Goal: Find specific page/section: Find specific page/section

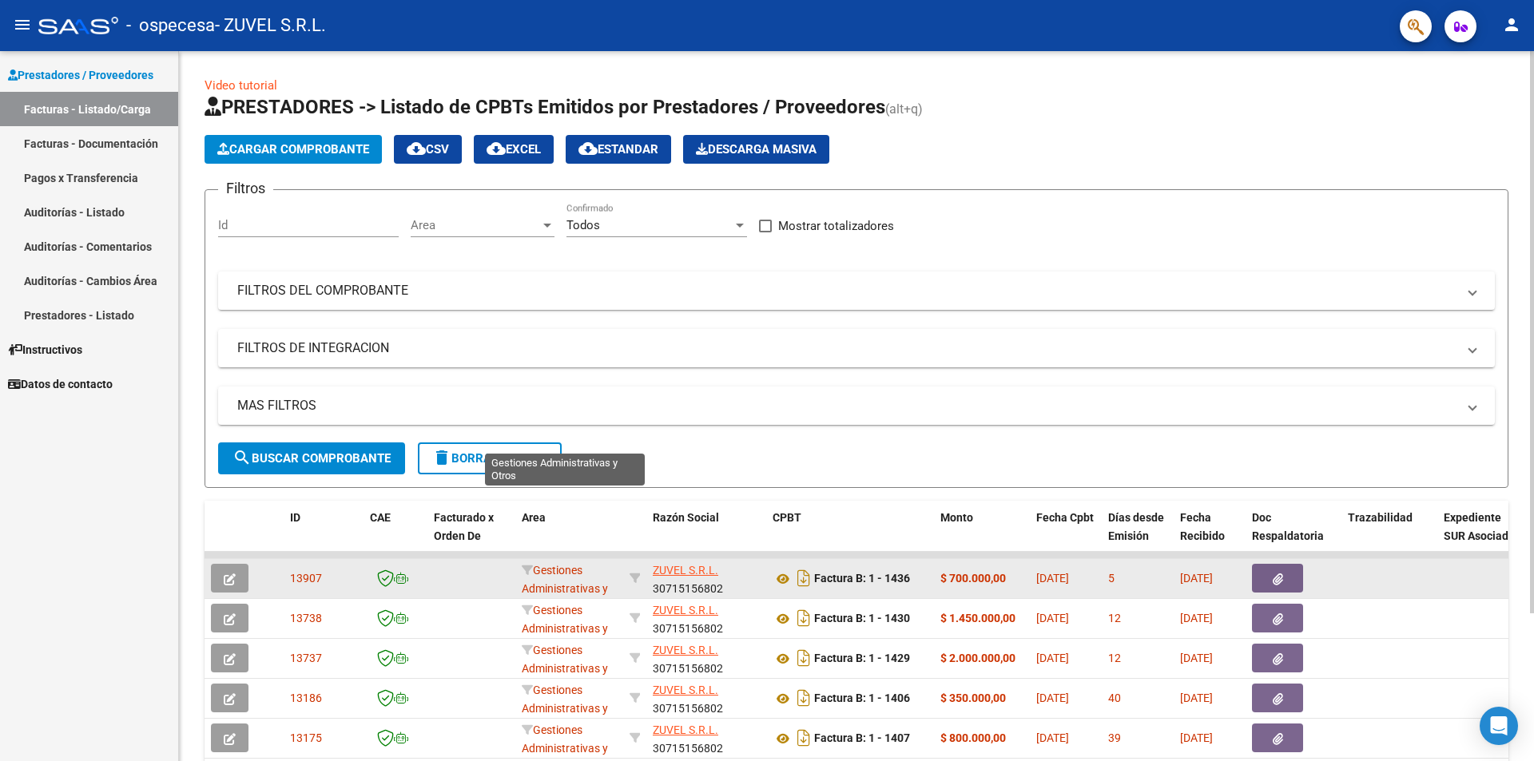
scroll to position [166, 0]
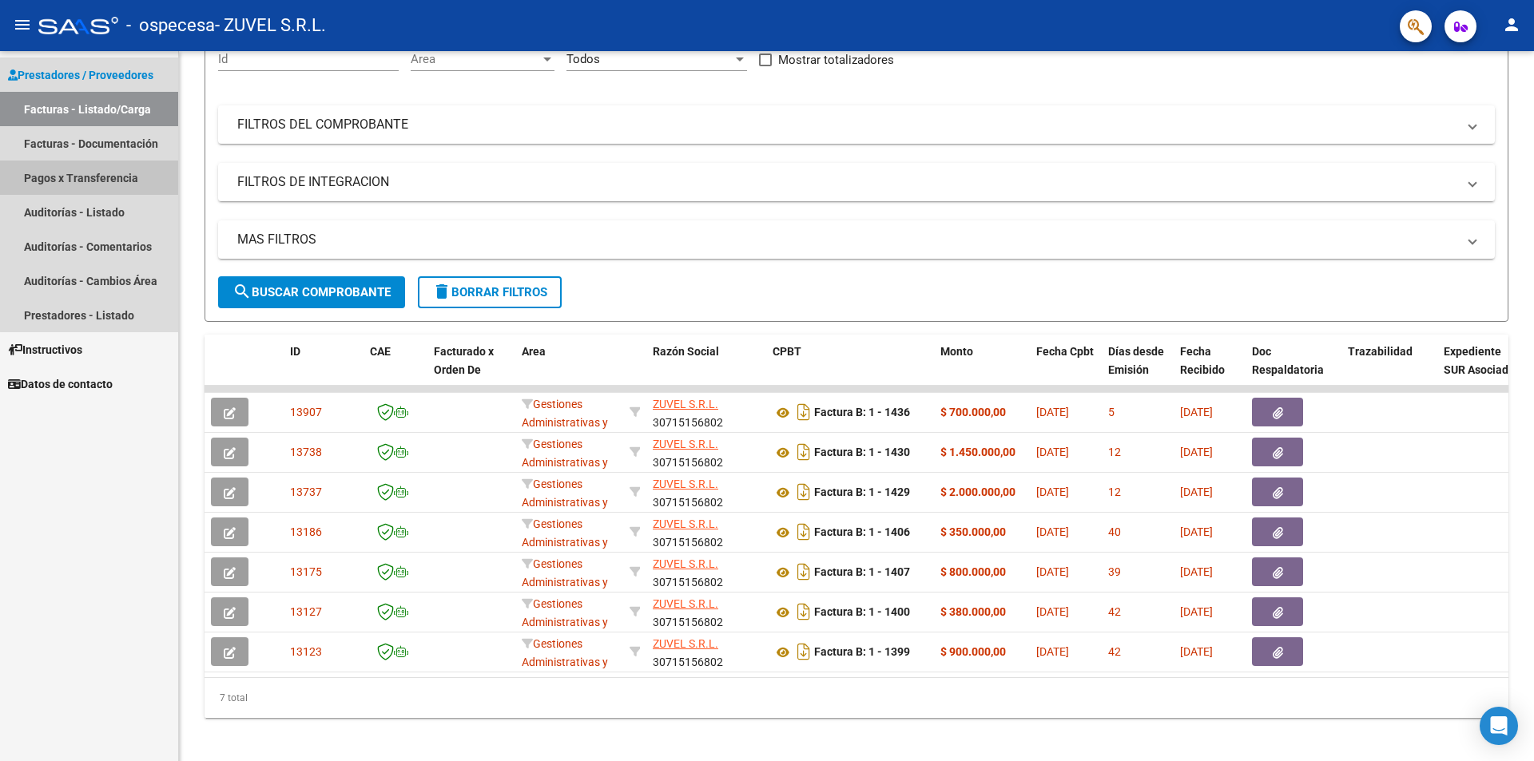
click at [125, 180] on link "Pagos x Transferencia" at bounding box center [89, 178] width 178 height 34
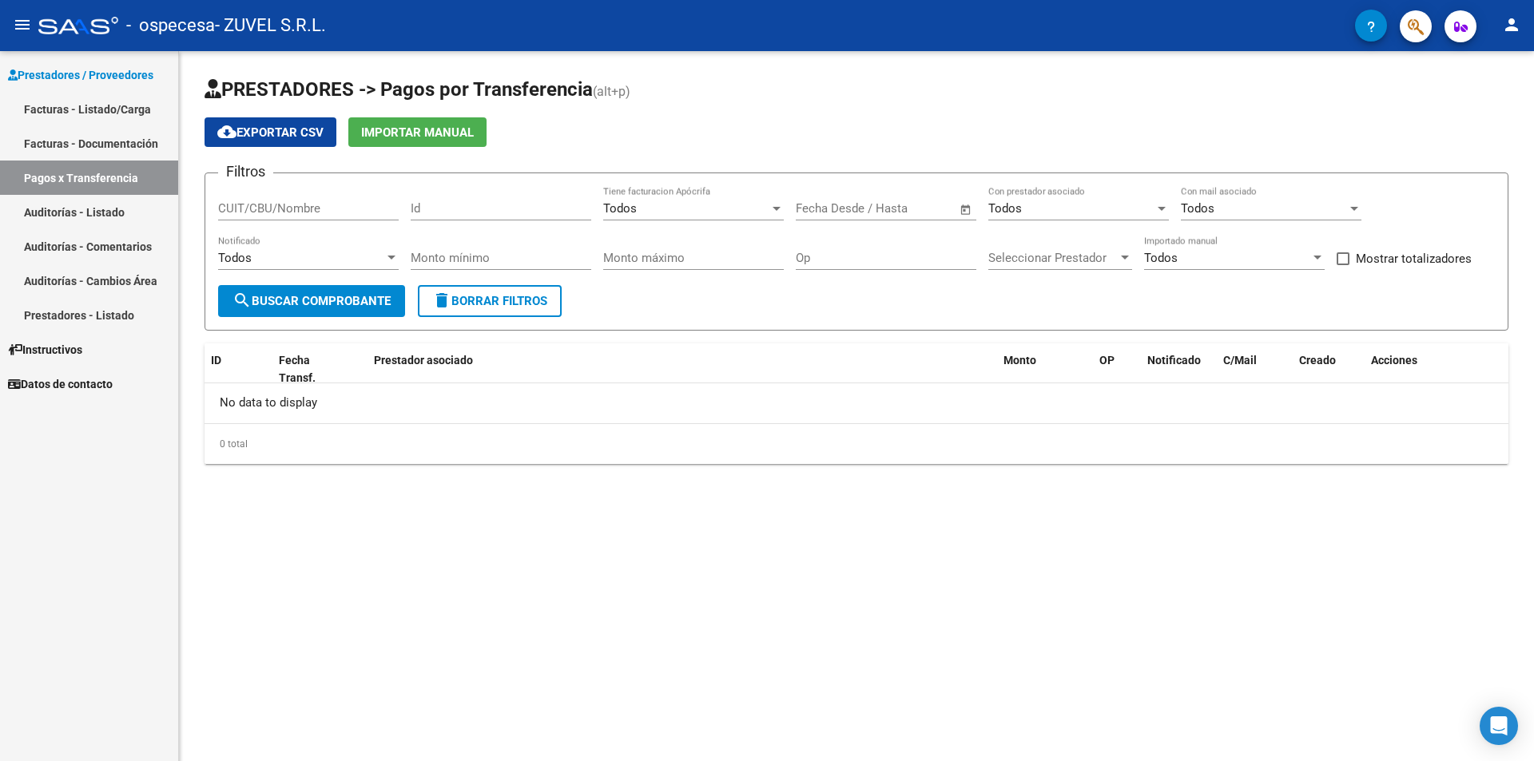
click at [782, 210] on div at bounding box center [776, 208] width 14 height 13
click at [782, 210] on span "Todos" at bounding box center [693, 209] width 181 height 36
click at [1119, 256] on div at bounding box center [1125, 258] width 14 height 13
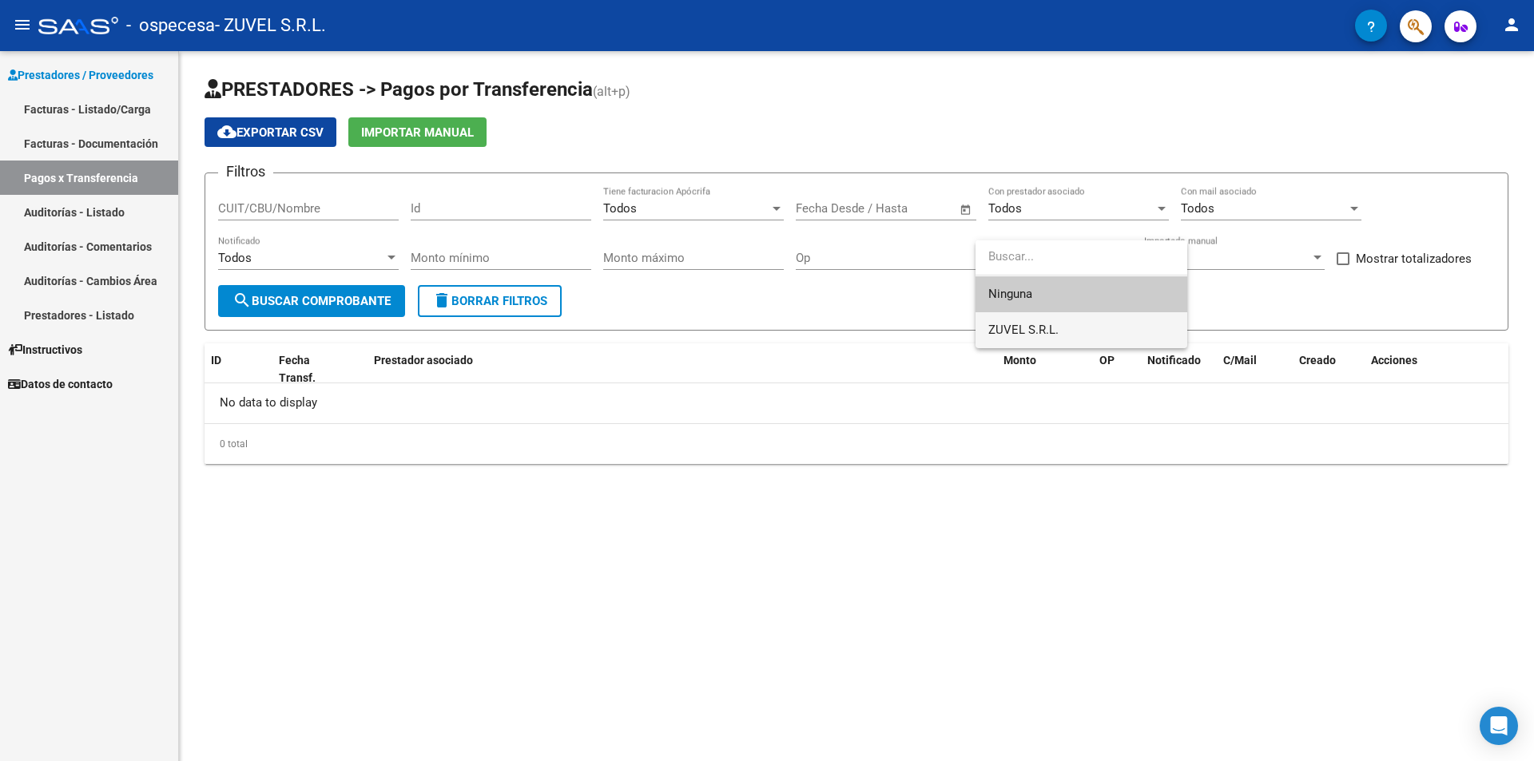
click at [1037, 343] on span "ZUVEL S.R.L." at bounding box center [1081, 330] width 186 height 36
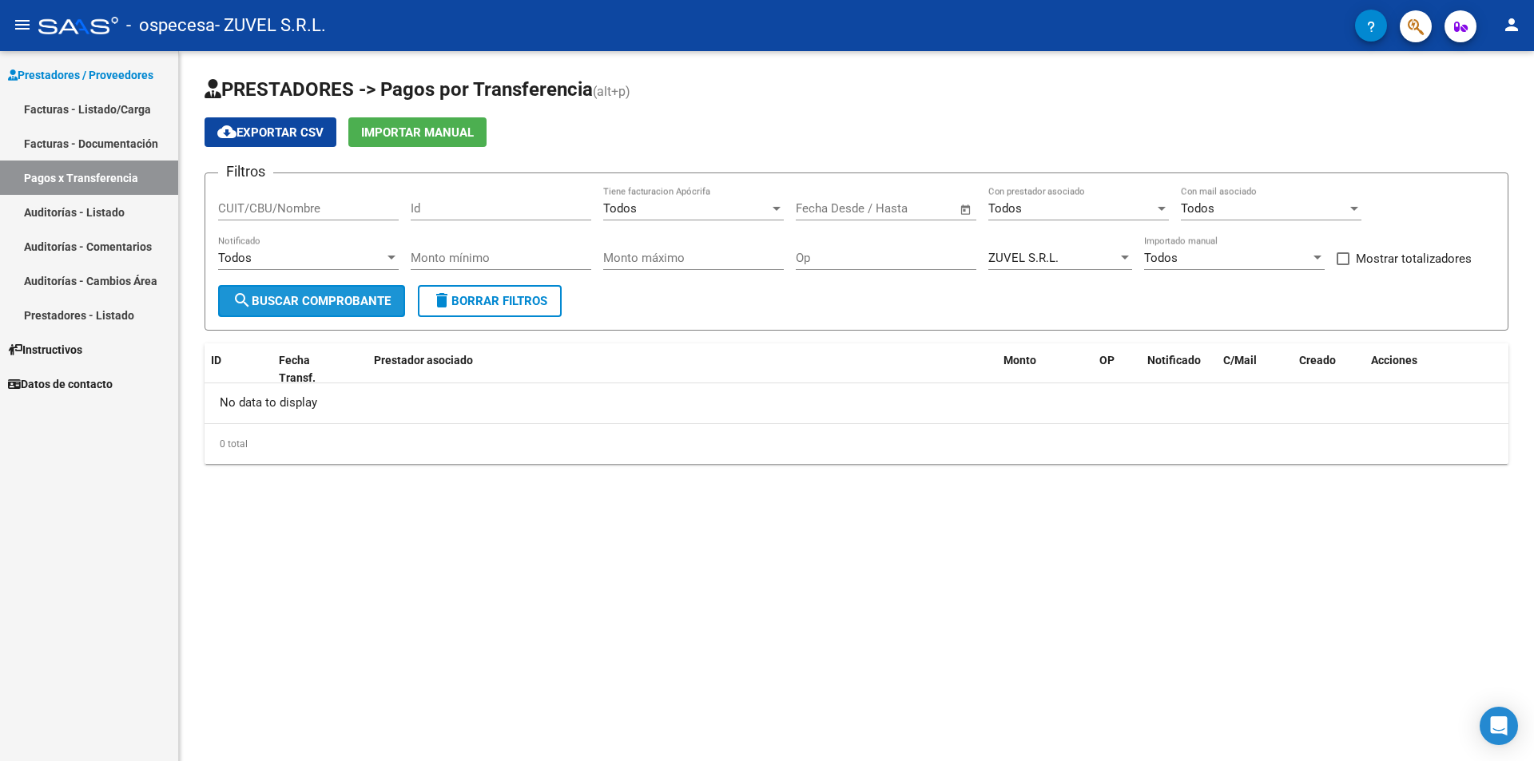
click at [291, 308] on button "search Buscar Comprobante" at bounding box center [311, 301] width 187 height 32
click at [1157, 210] on div at bounding box center [1161, 208] width 14 height 13
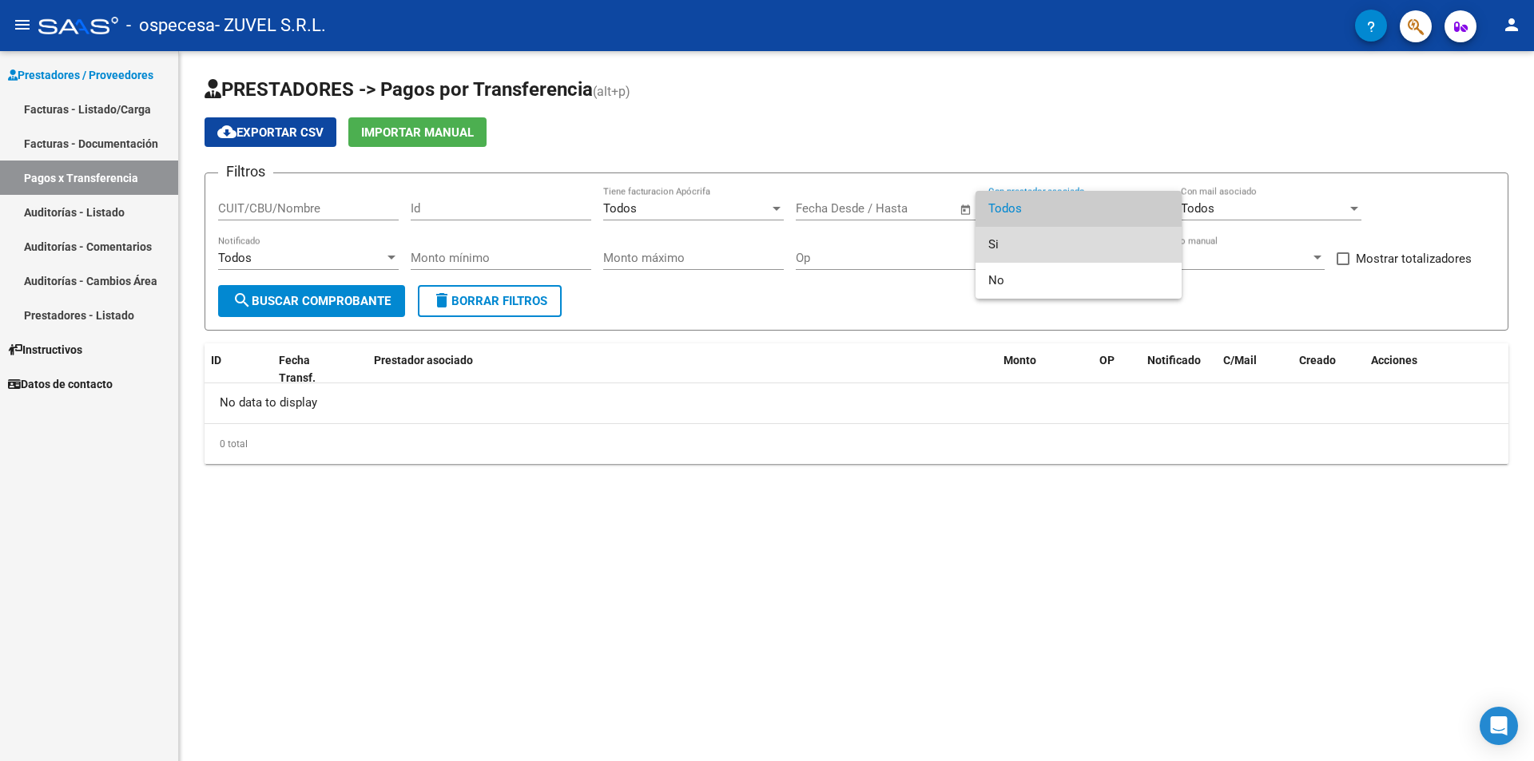
click at [1095, 249] on span "Si" at bounding box center [1078, 245] width 181 height 36
click at [1283, 210] on div "Todos" at bounding box center [1264, 208] width 166 height 14
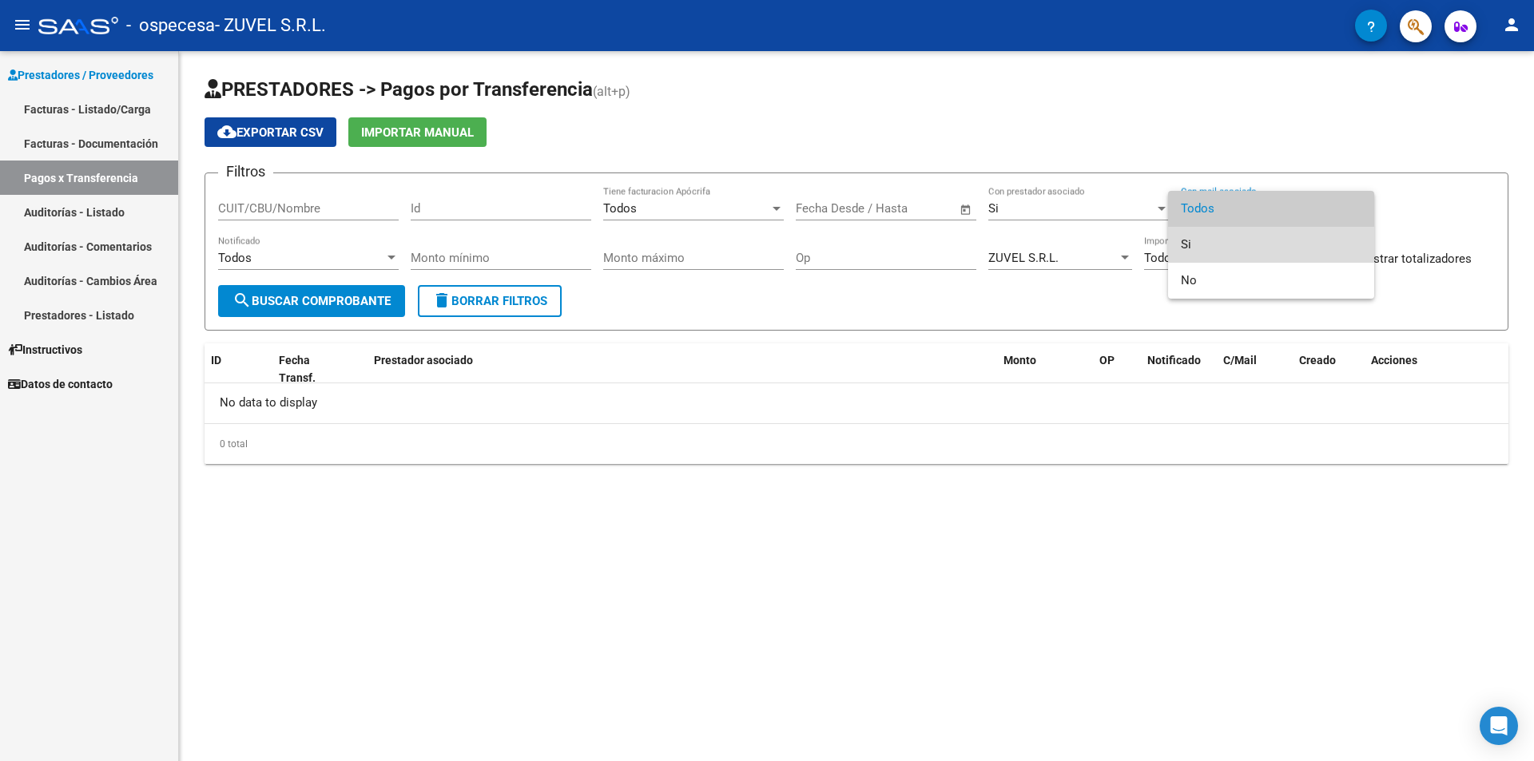
click at [1267, 232] on span "Si" at bounding box center [1271, 245] width 181 height 36
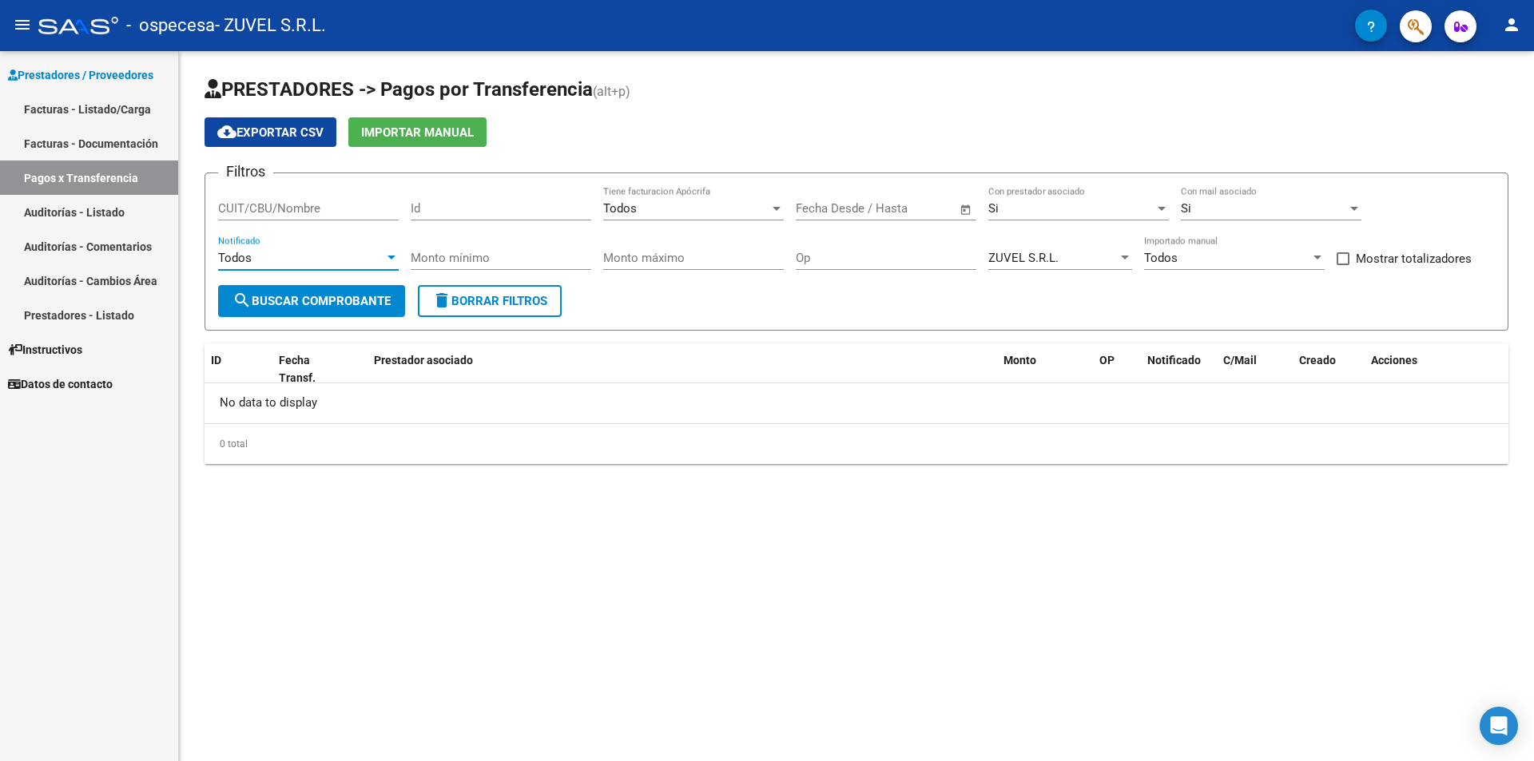
click at [280, 256] on div "Todos" at bounding box center [301, 258] width 166 height 14
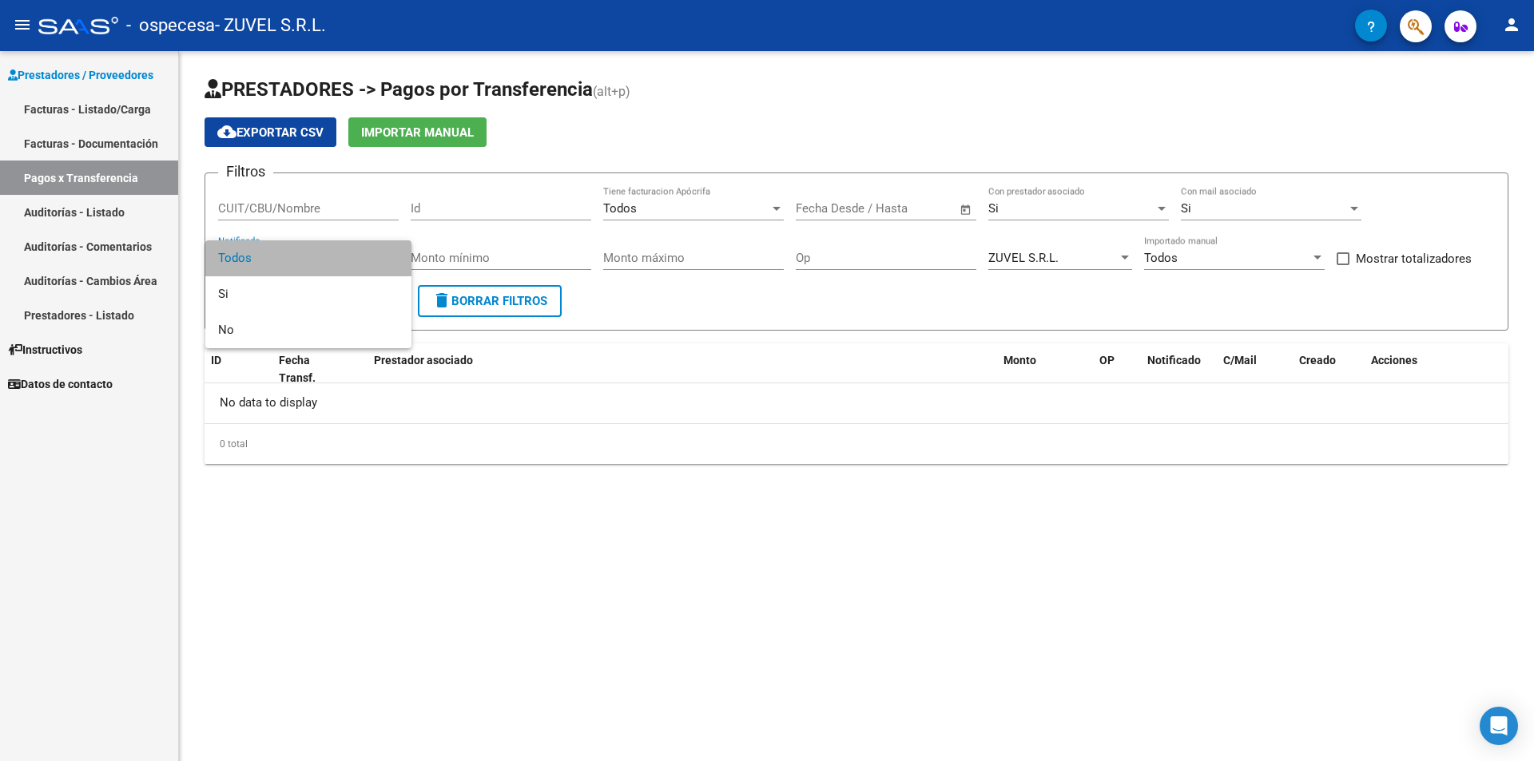
click at [280, 256] on span "Todos" at bounding box center [308, 258] width 181 height 36
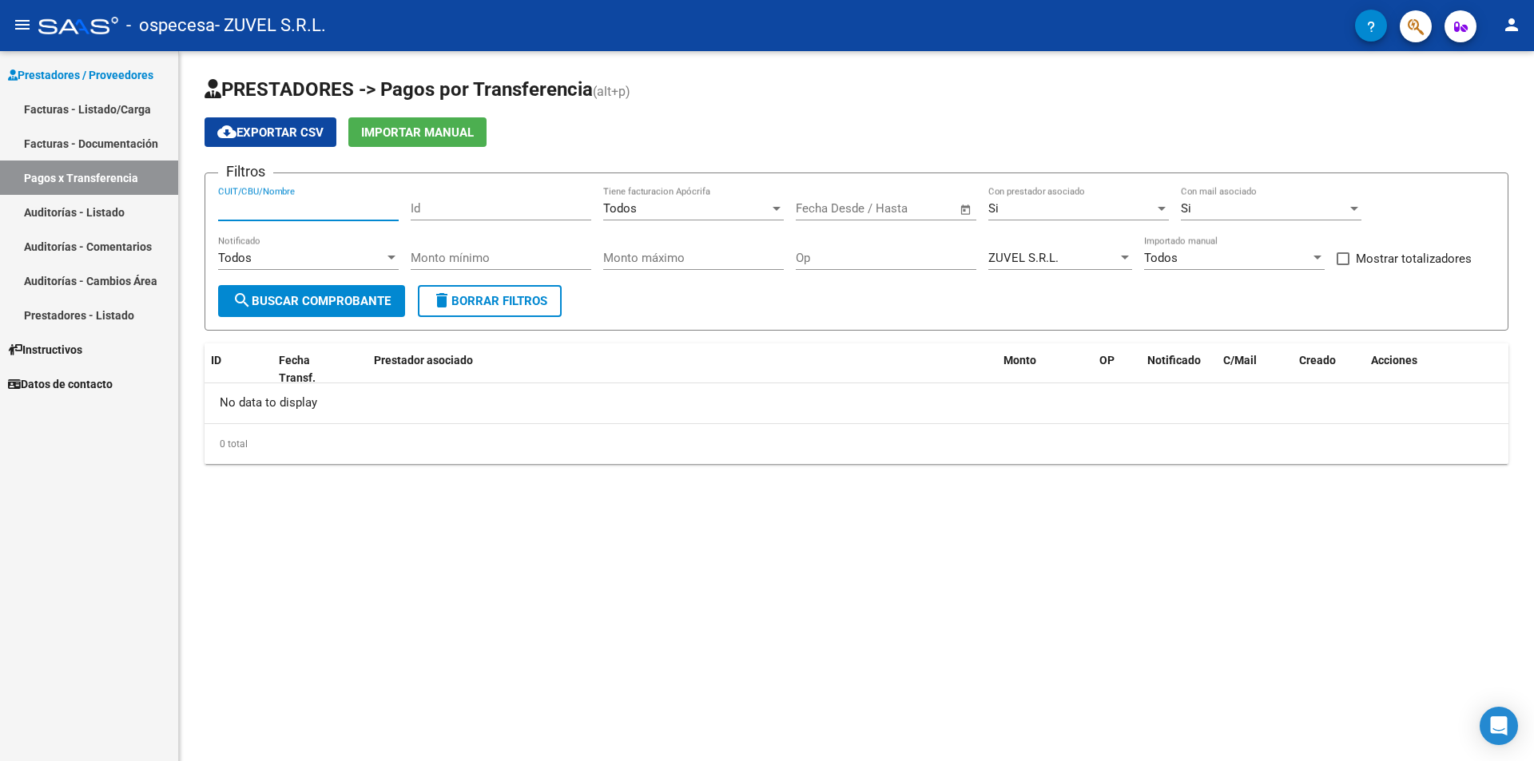
click at [268, 209] on input "CUIT/CBU/Nombre" at bounding box center [308, 208] width 181 height 14
click at [515, 574] on mat-sidenav-content "PRESTADORES -> Pagos por Transferencia (alt+p) cloud_download Exportar CSV Impo…" at bounding box center [856, 406] width 1355 height 710
click at [96, 213] on link "Auditorías - Listado" at bounding box center [89, 212] width 178 height 34
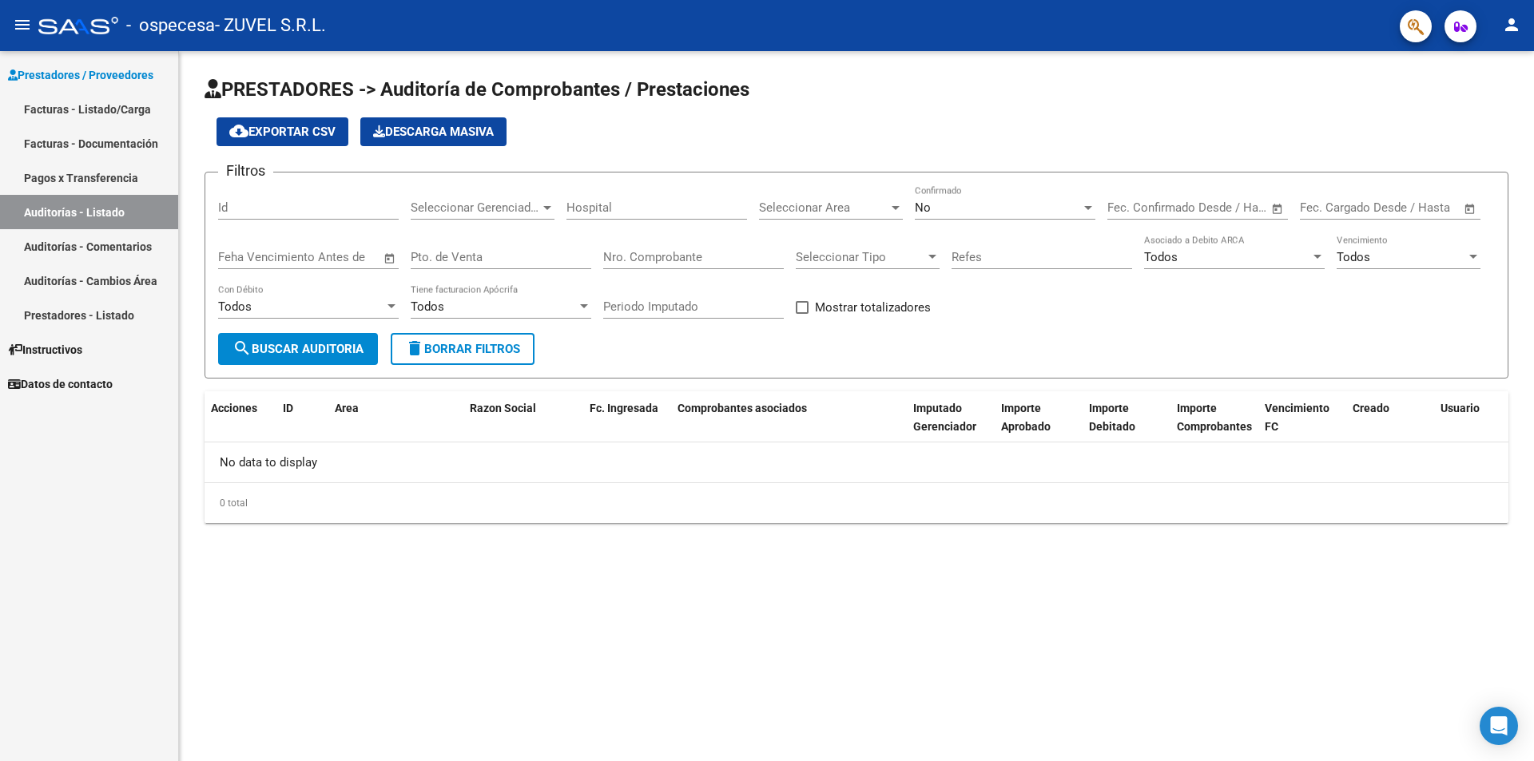
click at [82, 315] on link "Prestadores - Listado" at bounding box center [89, 315] width 178 height 34
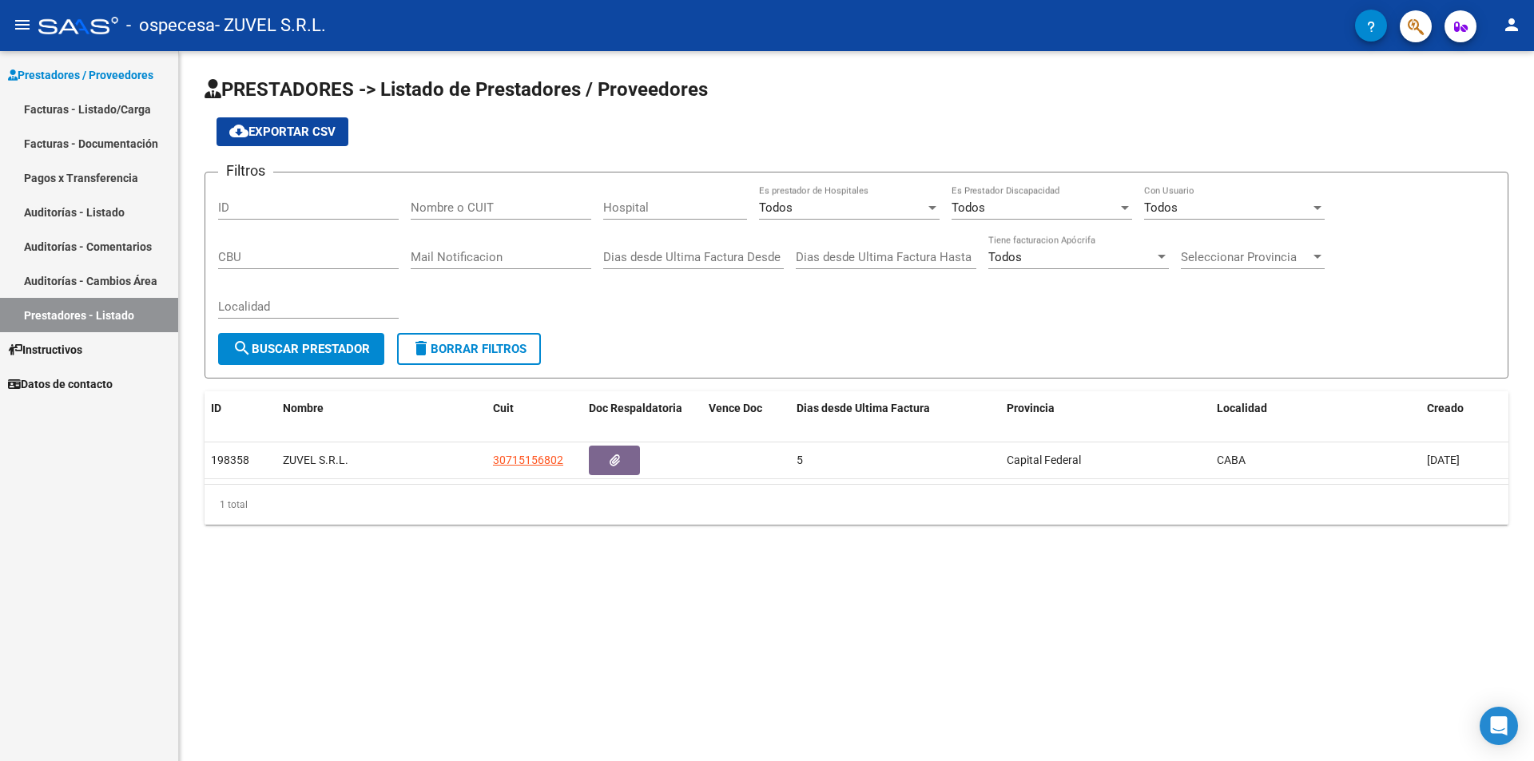
click at [97, 271] on link "Auditorías - Cambios Área" at bounding box center [89, 281] width 178 height 34
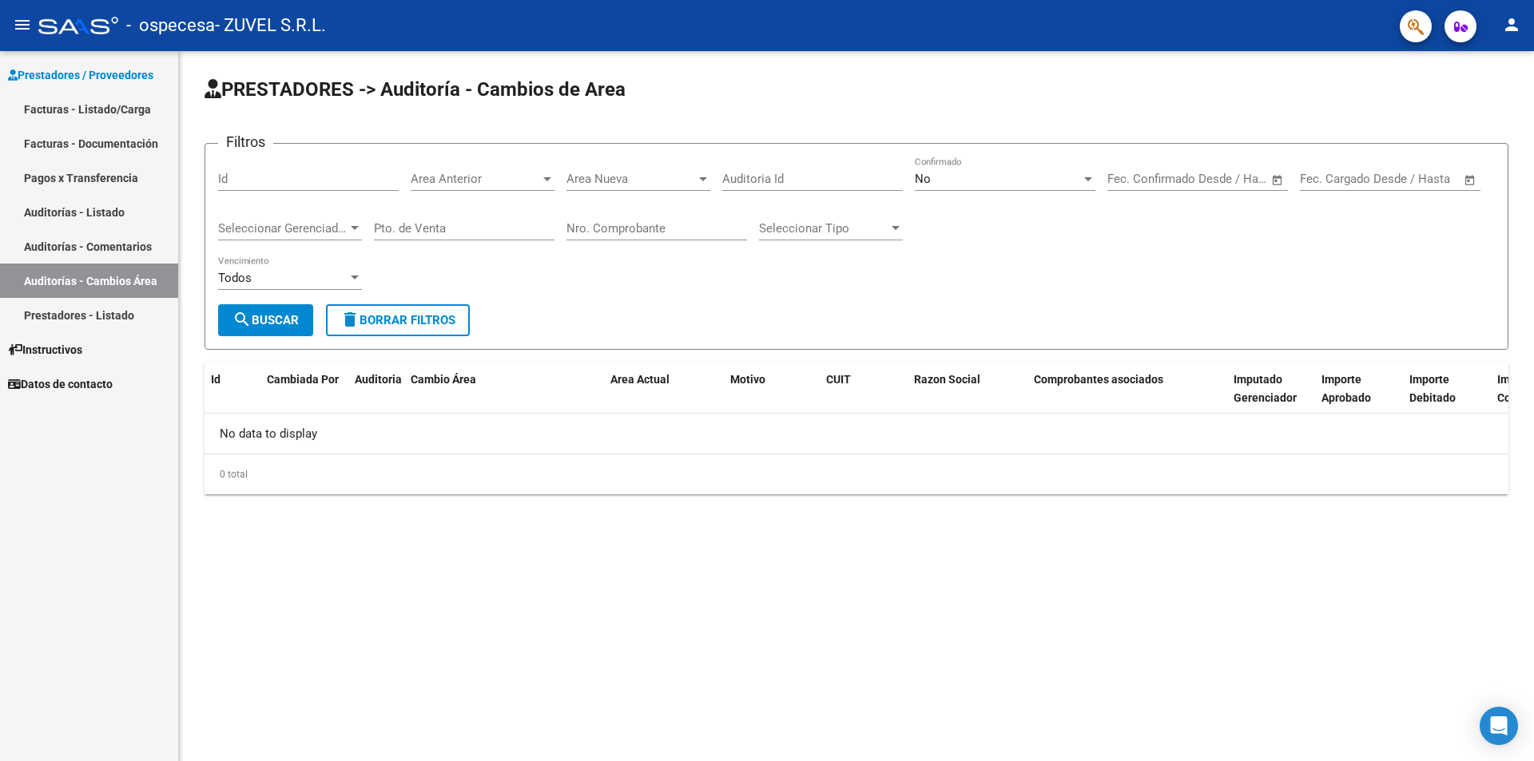
click at [109, 250] on link "Auditorías - Comentarios" at bounding box center [89, 246] width 178 height 34
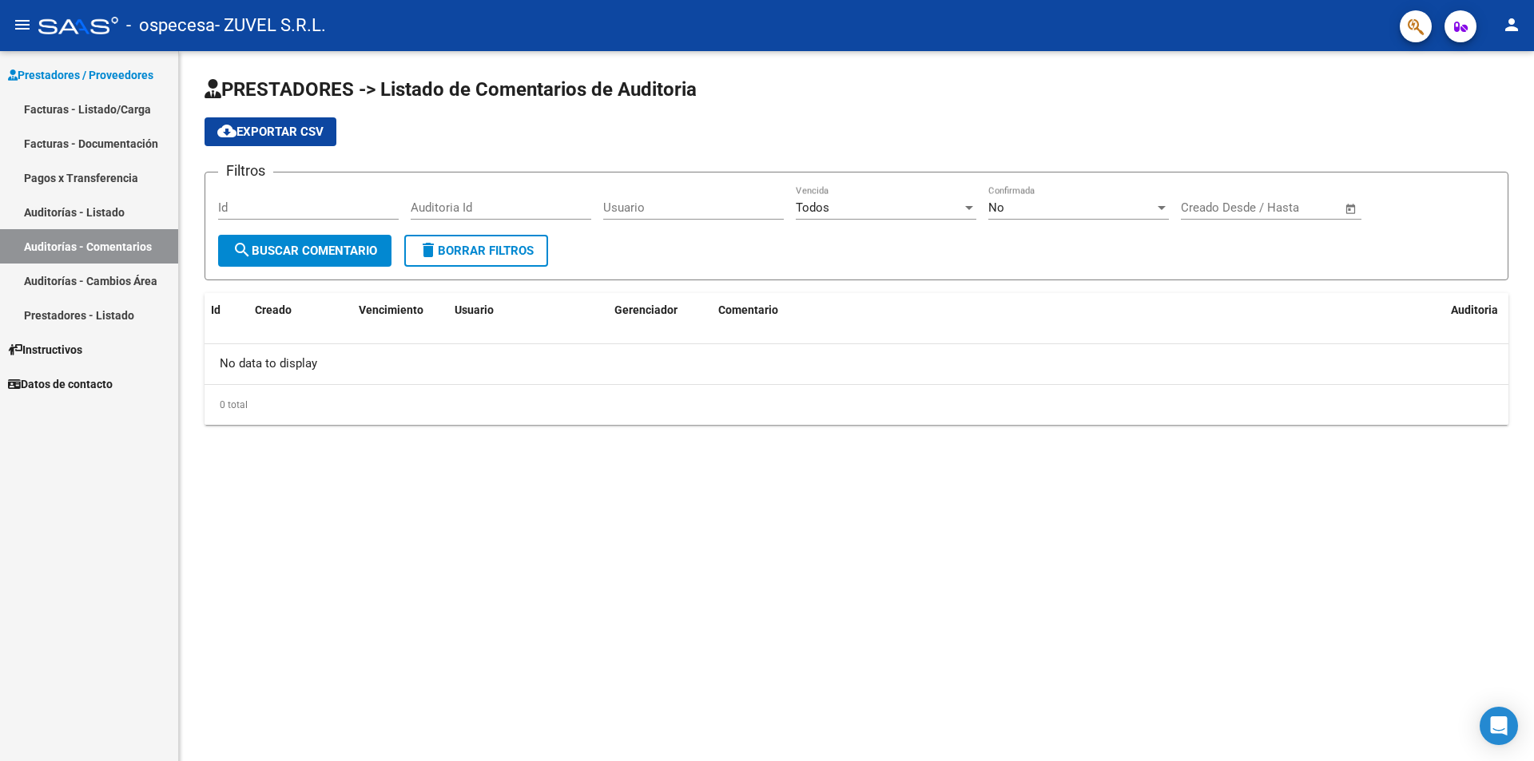
click at [118, 220] on link "Auditorías - Listado" at bounding box center [89, 212] width 178 height 34
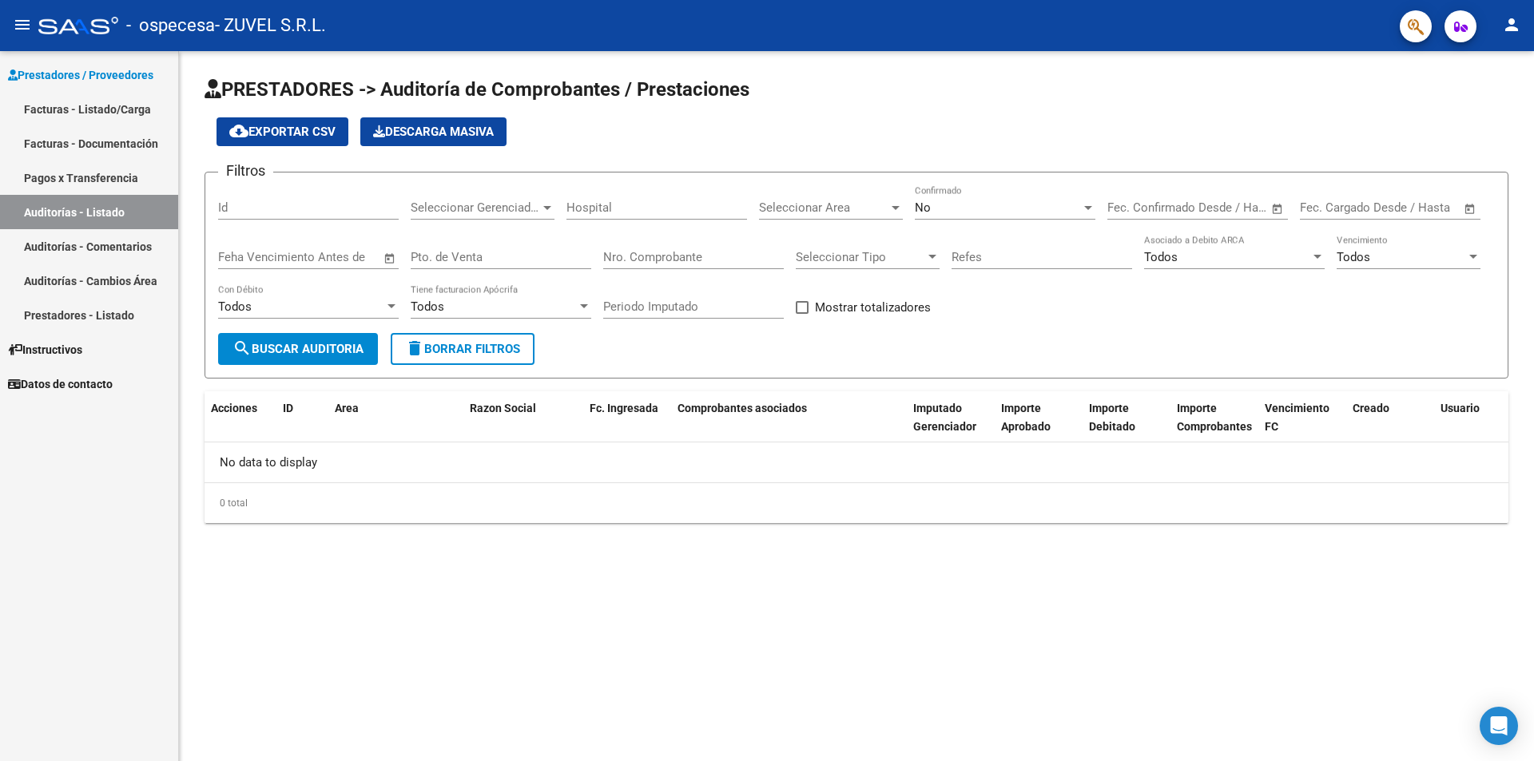
click at [97, 185] on link "Pagos x Transferencia" at bounding box center [89, 178] width 178 height 34
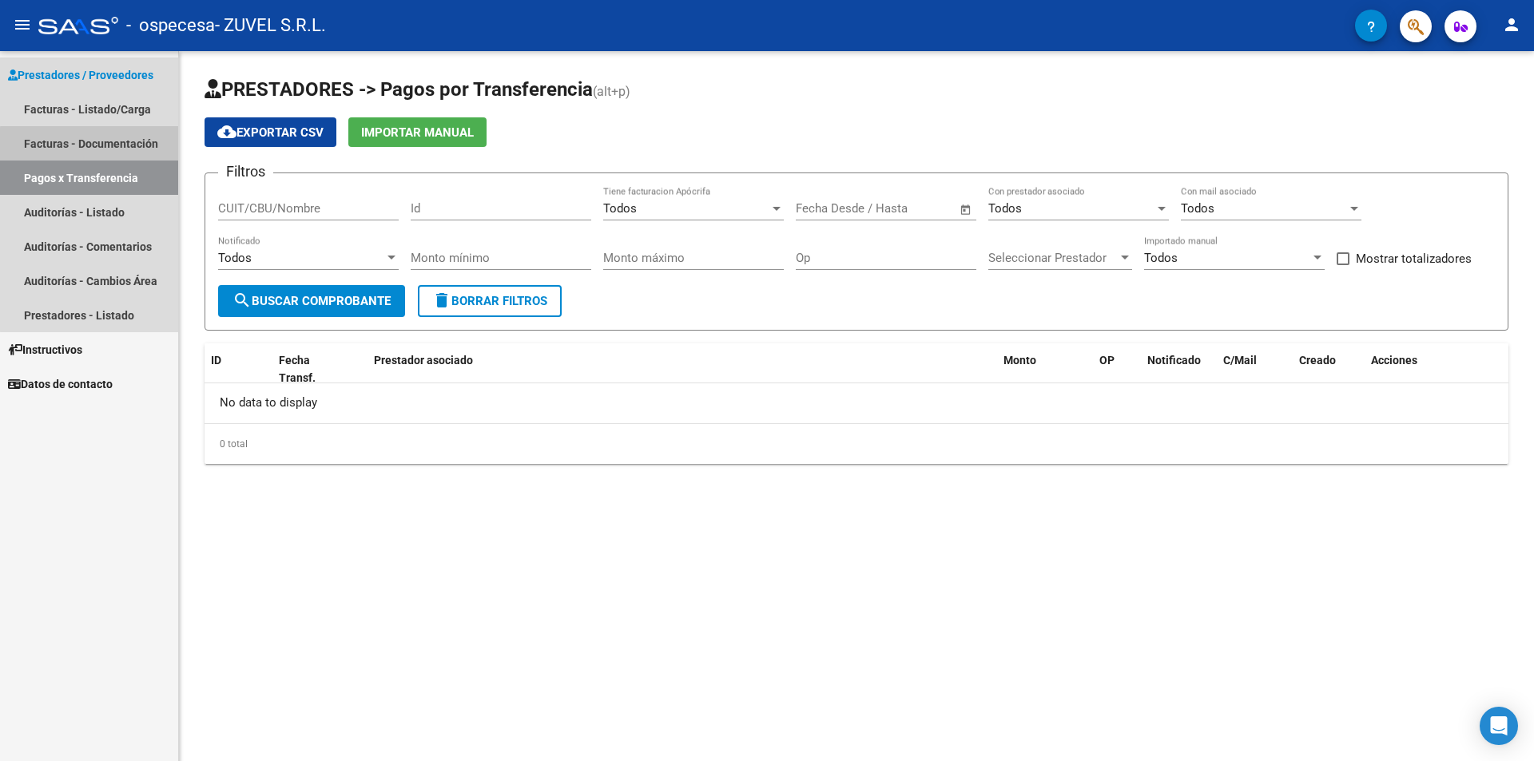
click at [111, 145] on link "Facturas - Documentación" at bounding box center [89, 143] width 178 height 34
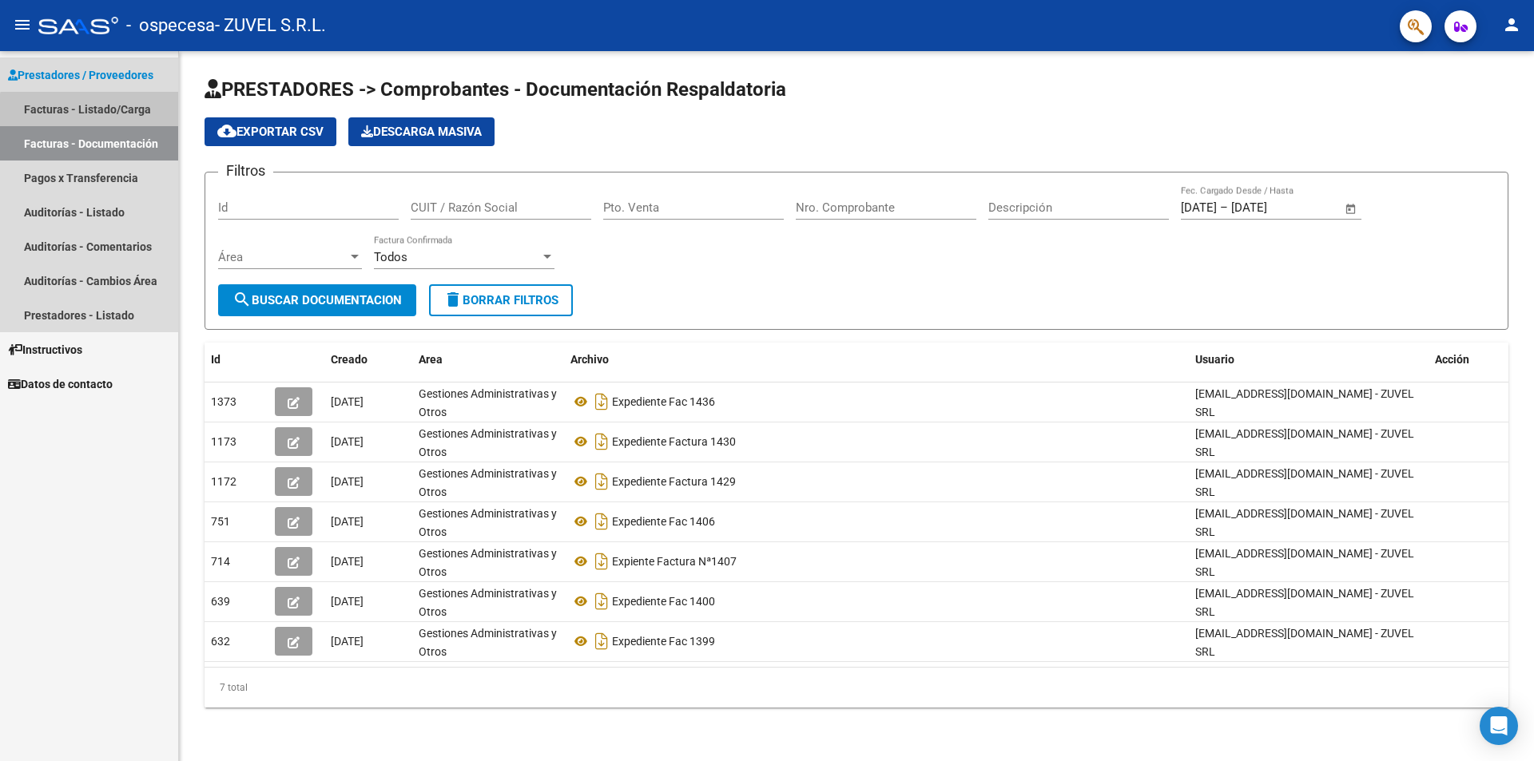
click at [97, 115] on link "Facturas - Listado/Carga" at bounding box center [89, 109] width 178 height 34
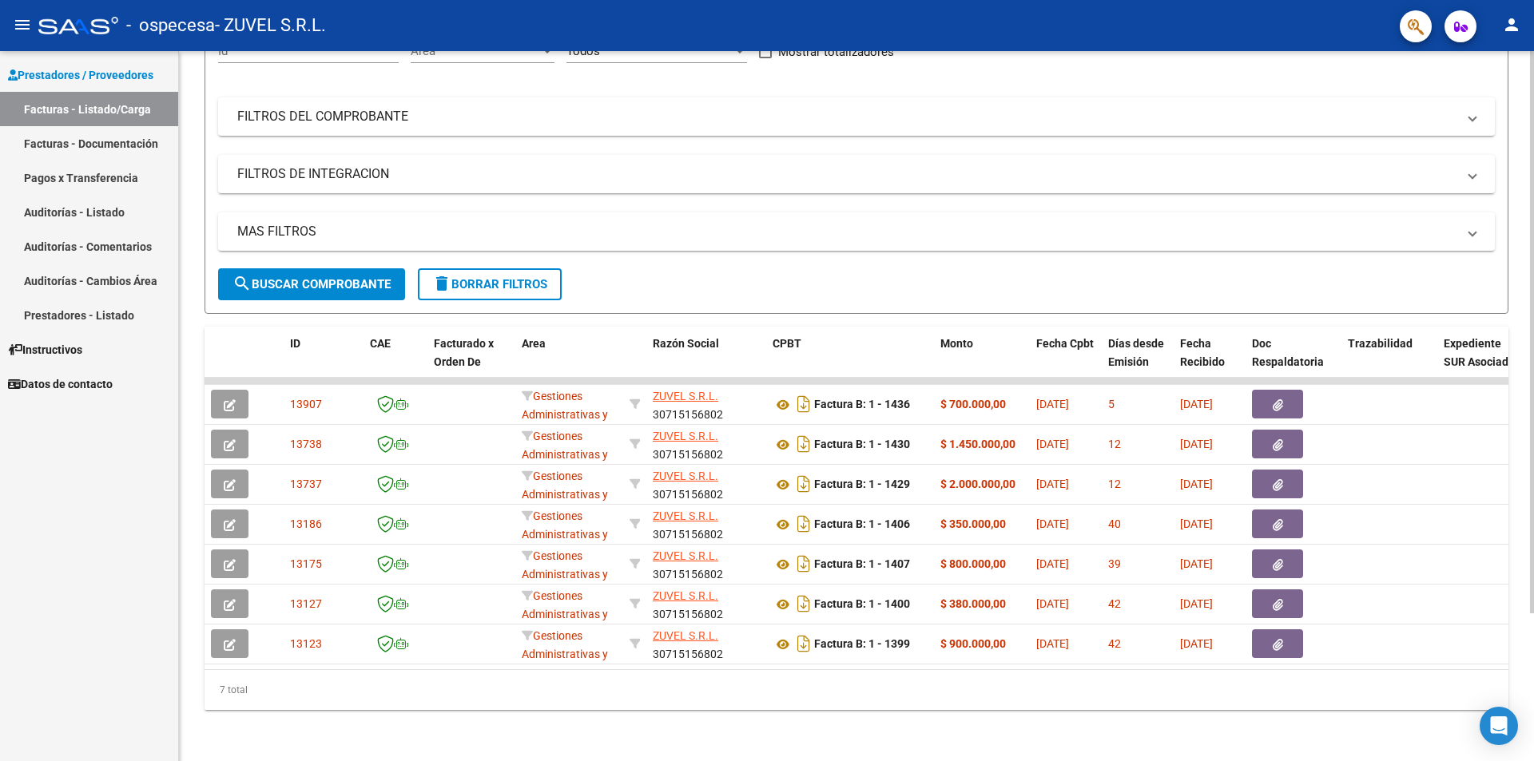
scroll to position [186, 0]
click at [1533, 675] on div at bounding box center [1532, 479] width 4 height 562
